Goal: Navigation & Orientation: Find specific page/section

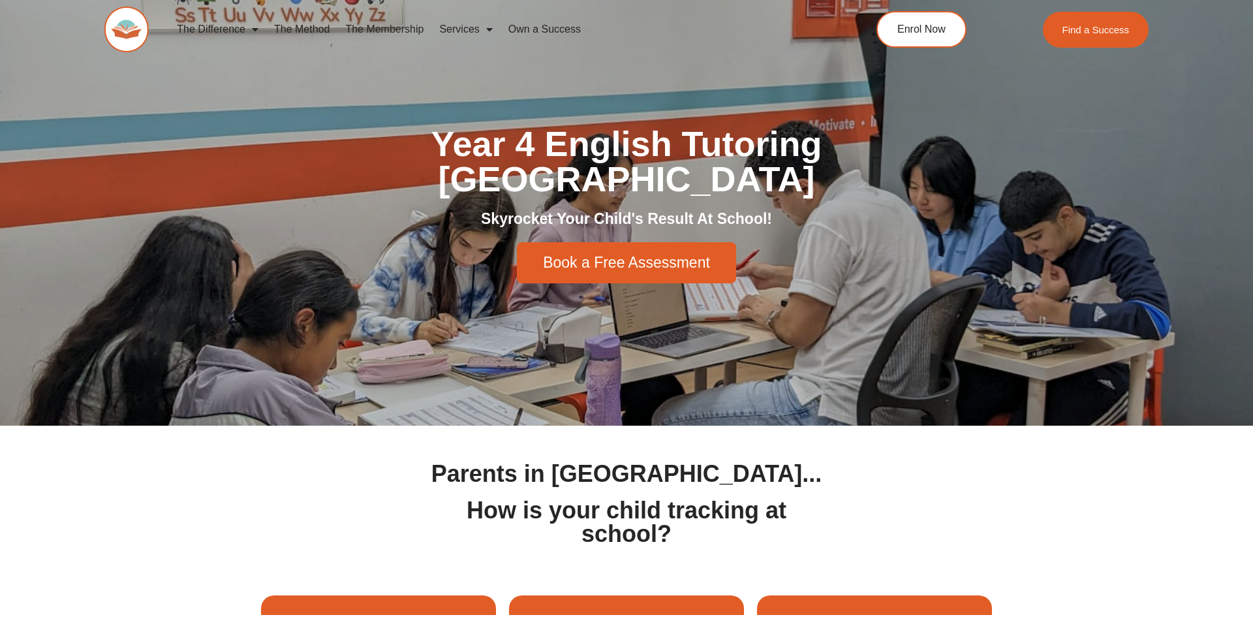
click at [395, 28] on link "The Membership" at bounding box center [384, 29] width 94 height 30
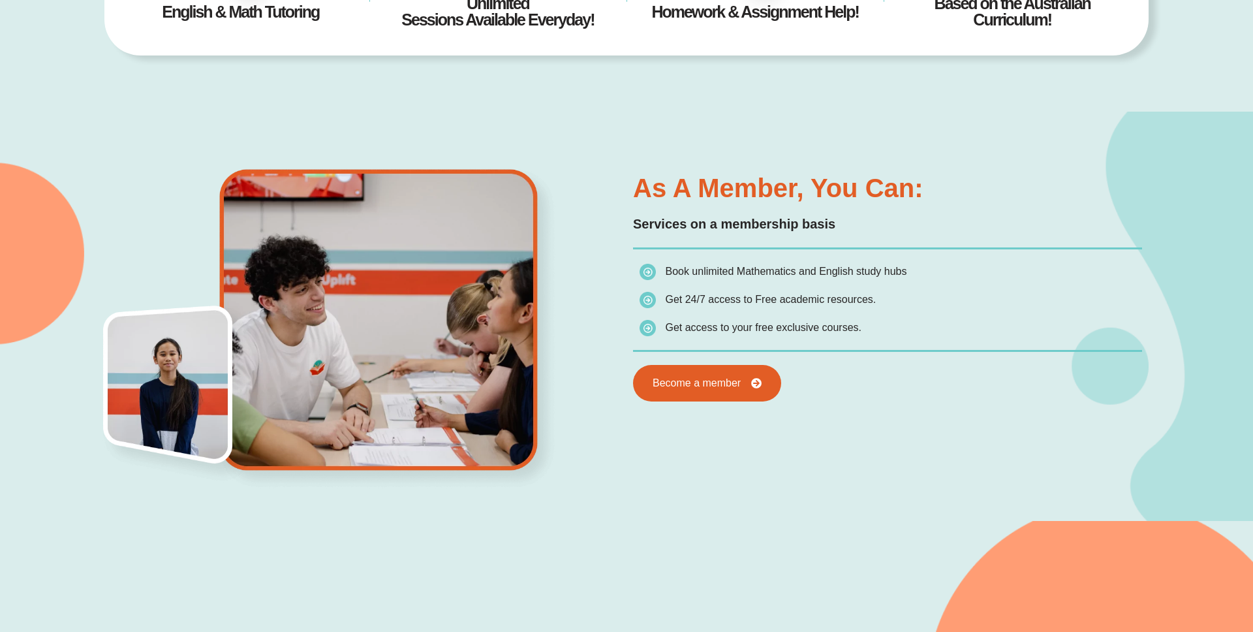
scroll to position [759, 0]
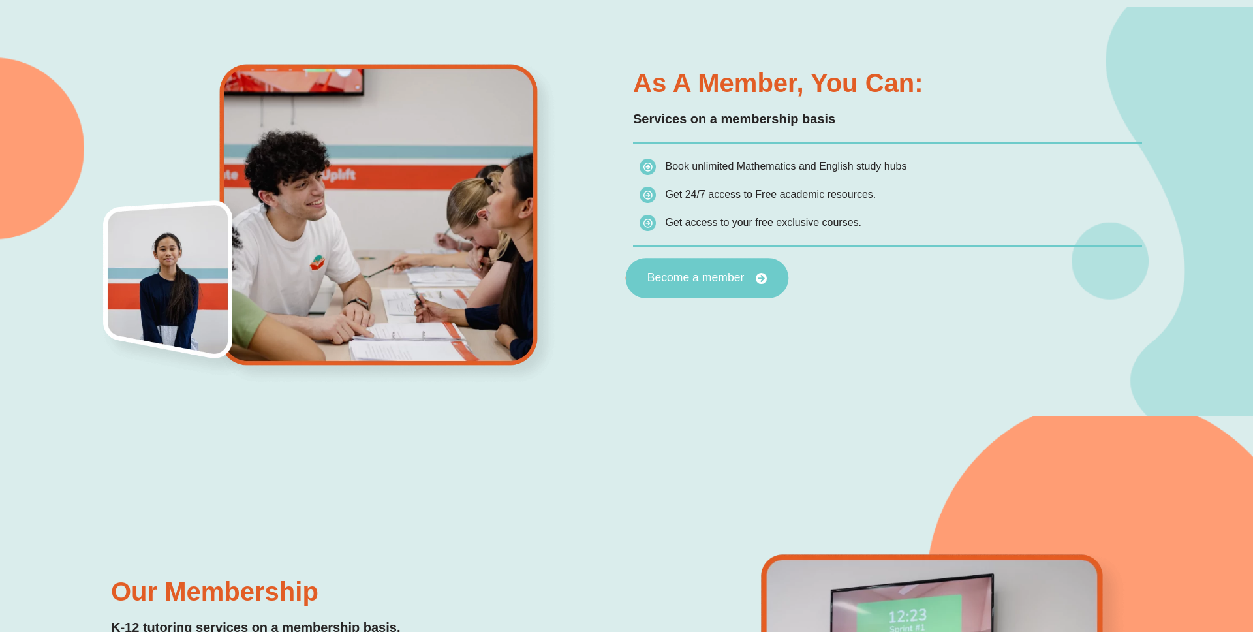
click at [715, 286] on link "Become a member" at bounding box center [707, 278] width 163 height 40
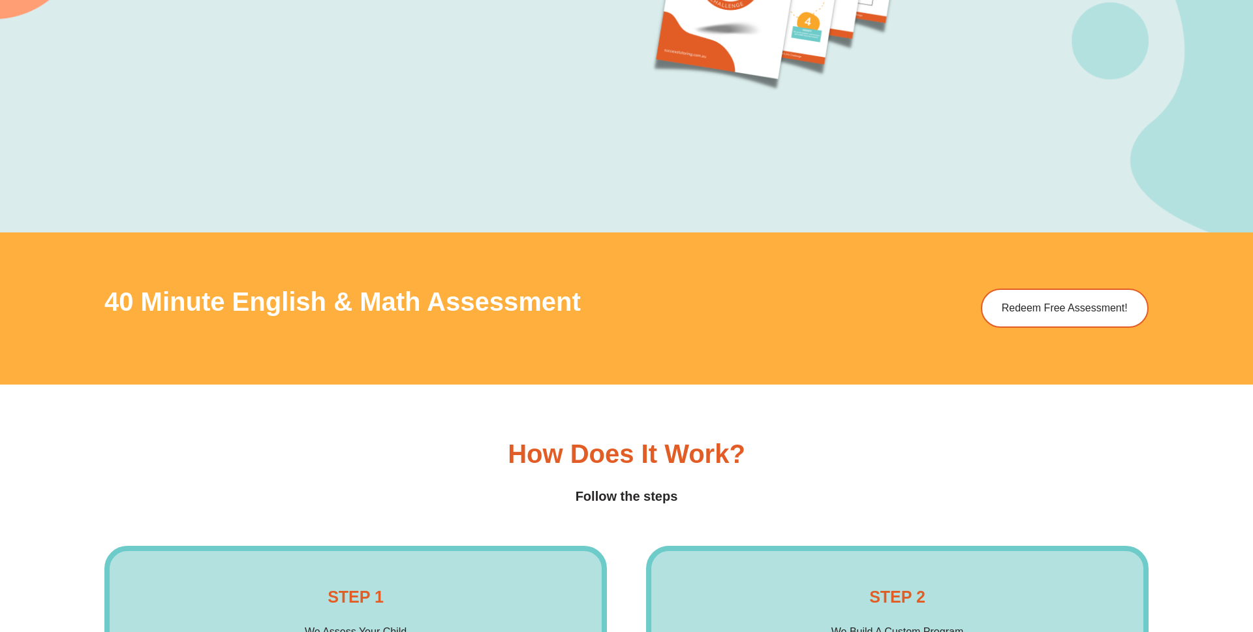
scroll to position [1876, 0]
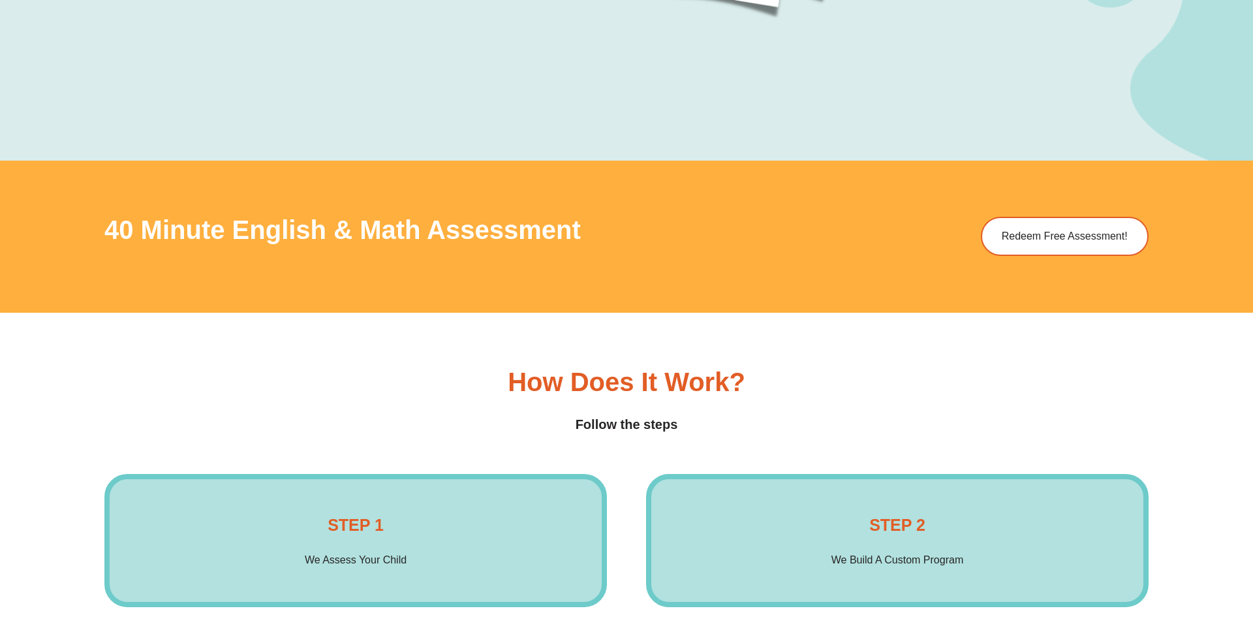
click at [393, 560] on p "We Assess Your Child" at bounding box center [356, 560] width 102 height 18
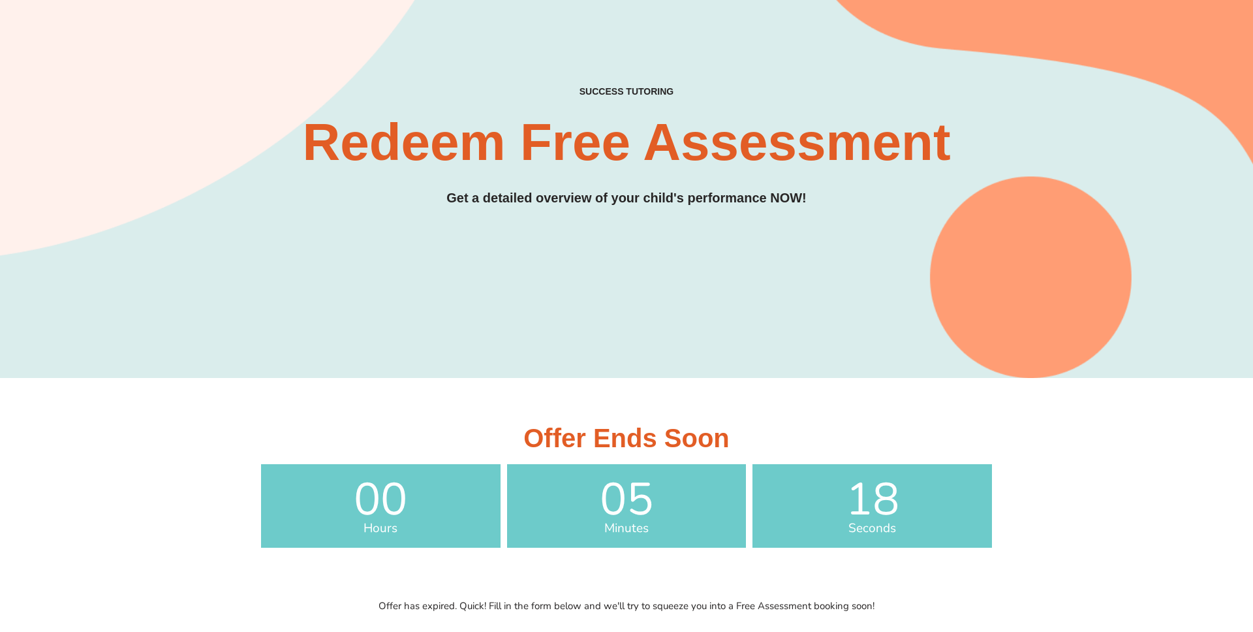
scroll to position [0, 0]
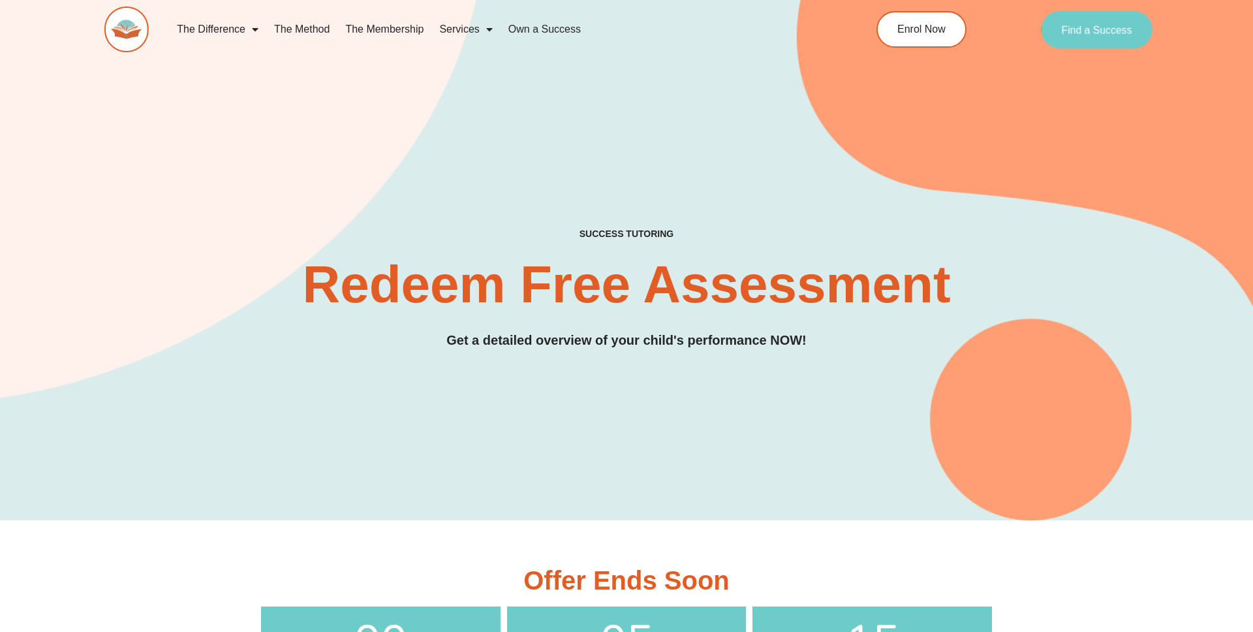
click at [1106, 35] on link "Find a Success" at bounding box center [1097, 29] width 112 height 38
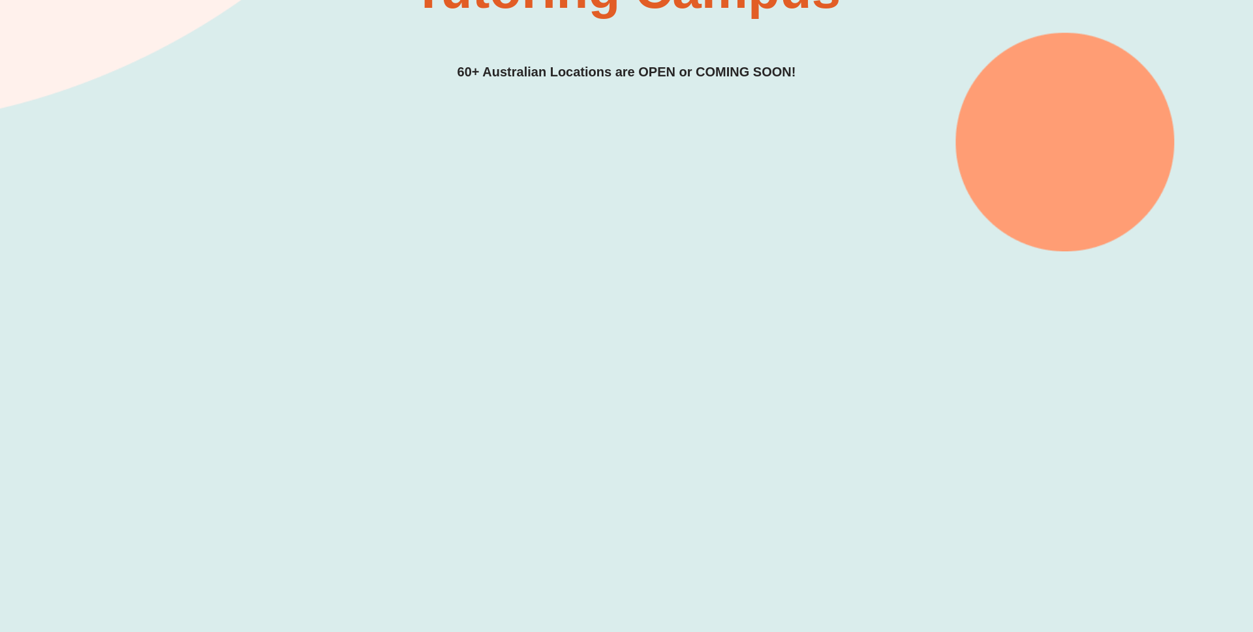
scroll to position [525, 0]
